Goal: Information Seeking & Learning: Learn about a topic

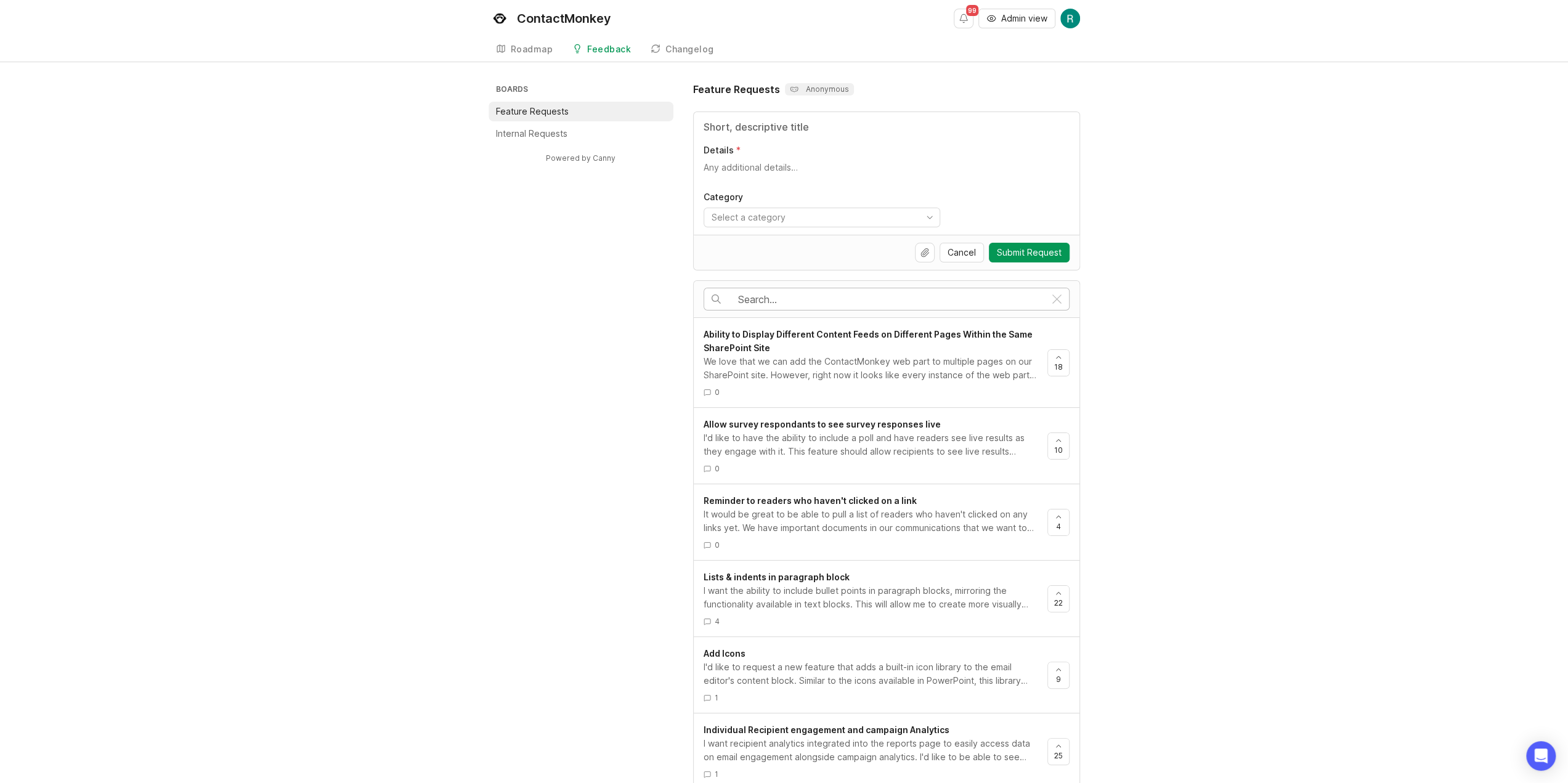
click at [990, 290] on div at bounding box center [875, 299] width 341 height 22
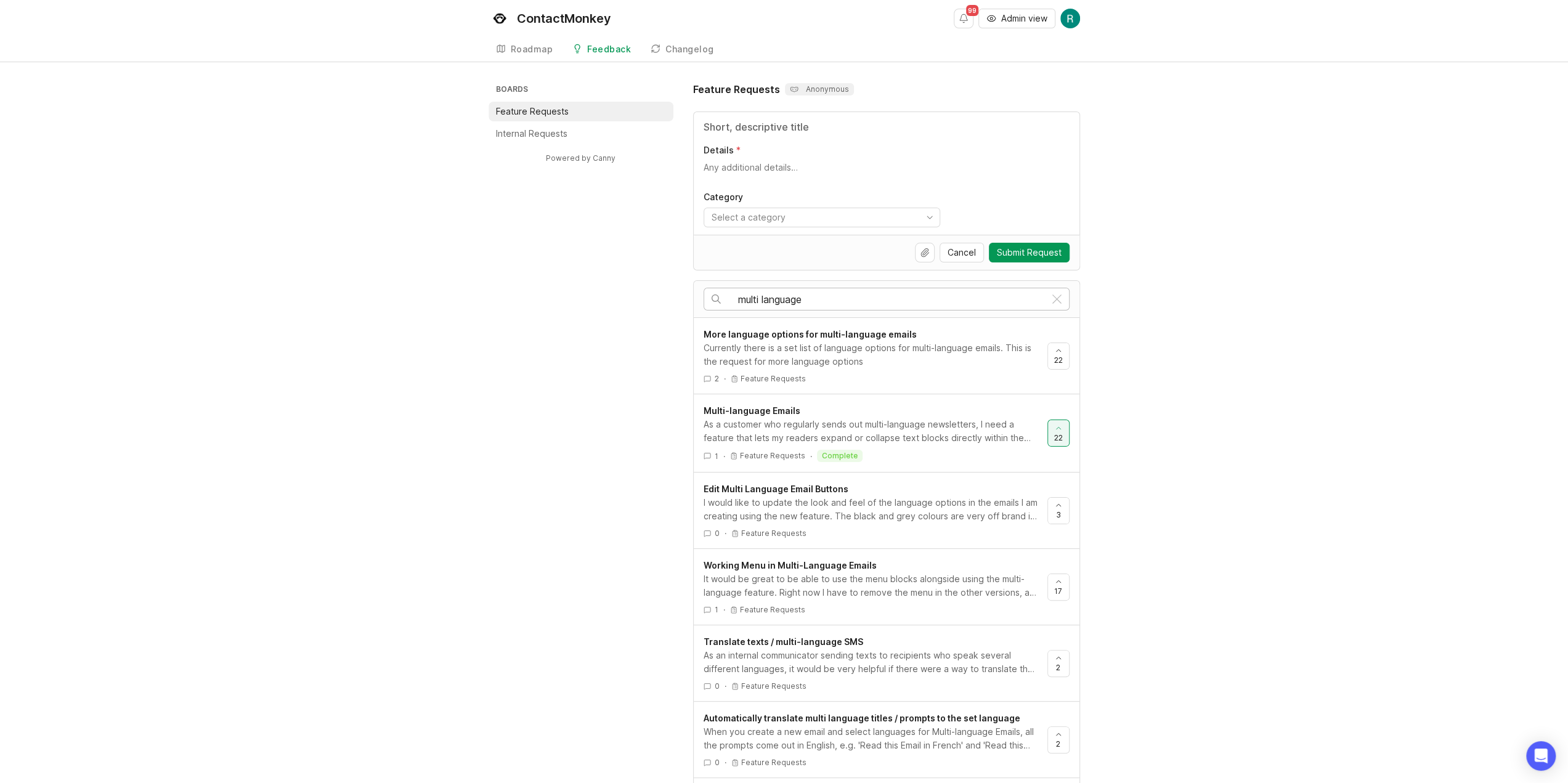
type input "multi language"
click at [919, 573] on div "It would be great to be able to use the menu blocks alongside using the multi-l…" at bounding box center [870, 586] width 334 height 27
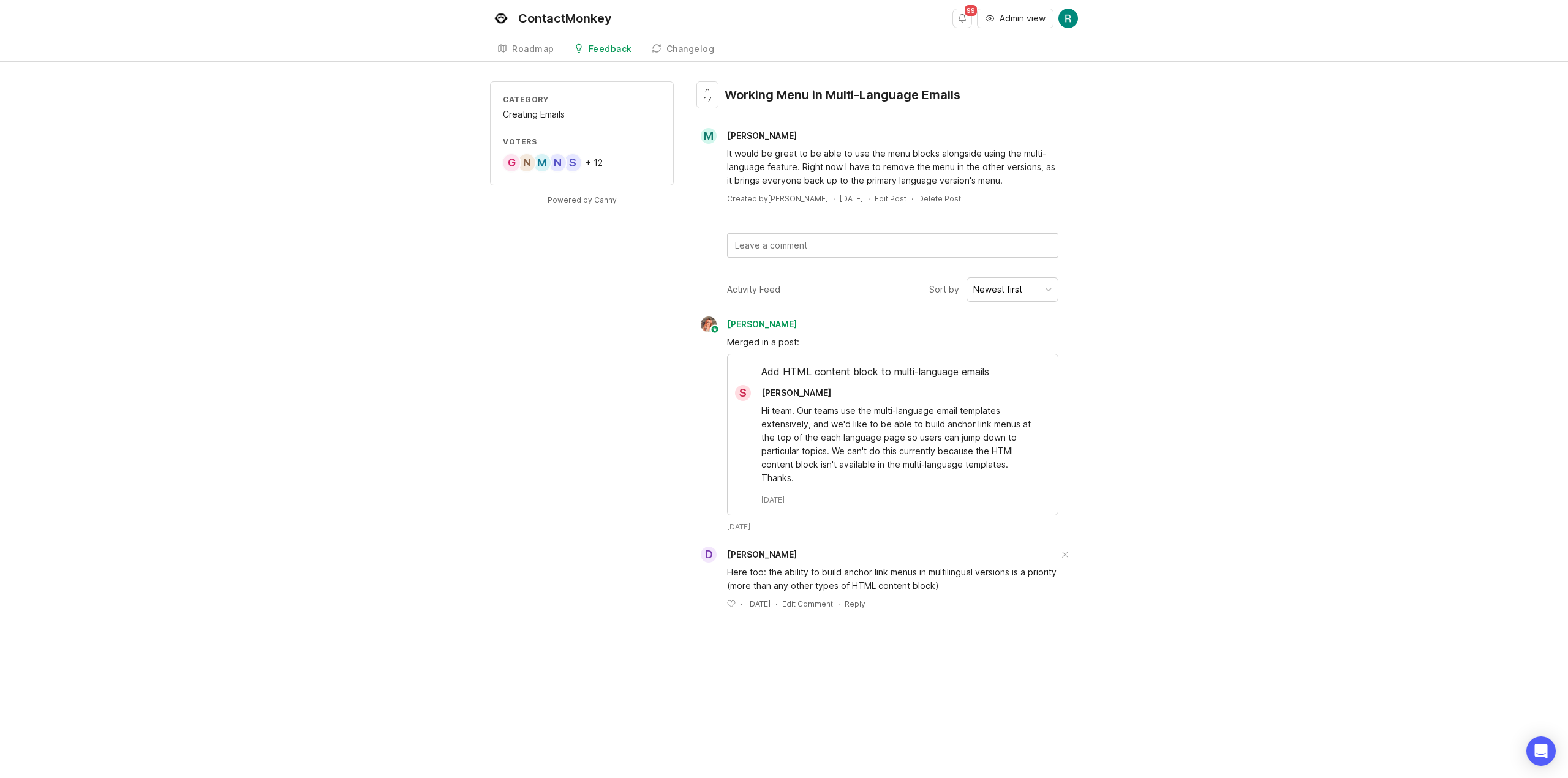
click at [857, 563] on div "Here too: the ability to build anchor link menus in multilingual versions is a …" at bounding box center [885, 586] width 385 height 46
click at [926, 489] on div "Hi team. Our teams use the multi-language email templates extensively, and we'd…" at bounding box center [893, 453] width 330 height 104
